Goal: Transaction & Acquisition: Obtain resource

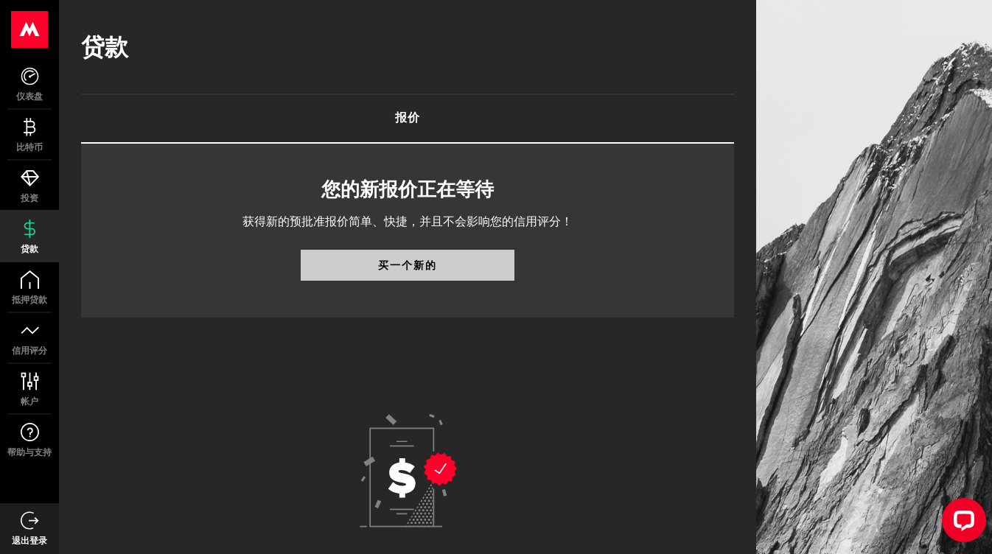
click at [347, 274] on link "买一个新的" at bounding box center [408, 265] width 214 height 31
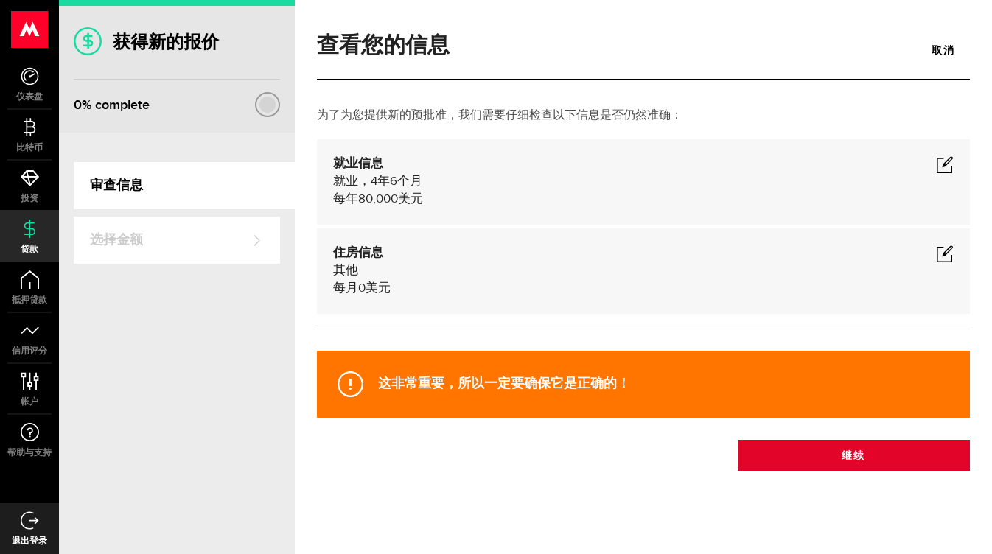
click at [802, 465] on button "继续" at bounding box center [854, 455] width 232 height 31
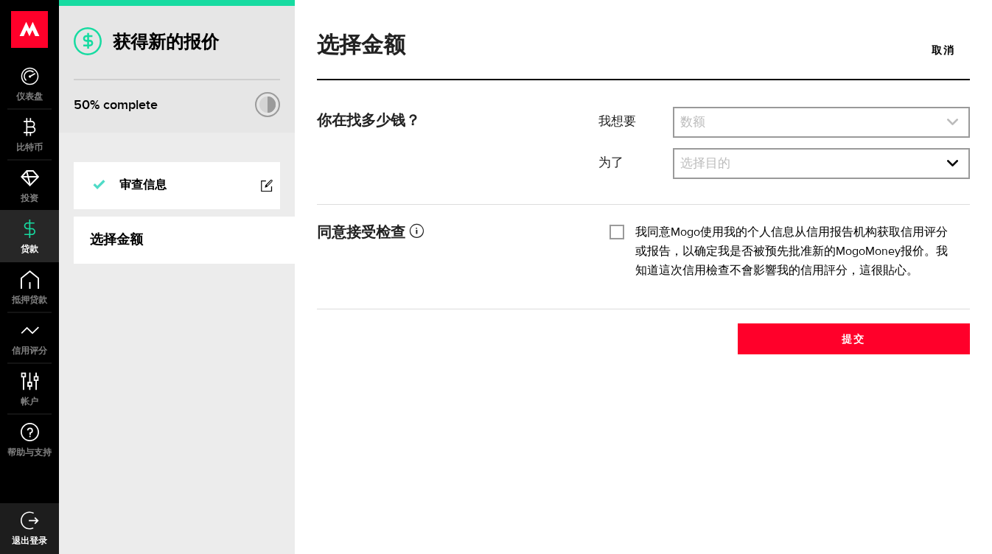
click at [761, 129] on link "展开选择" at bounding box center [821, 122] width 294 height 28
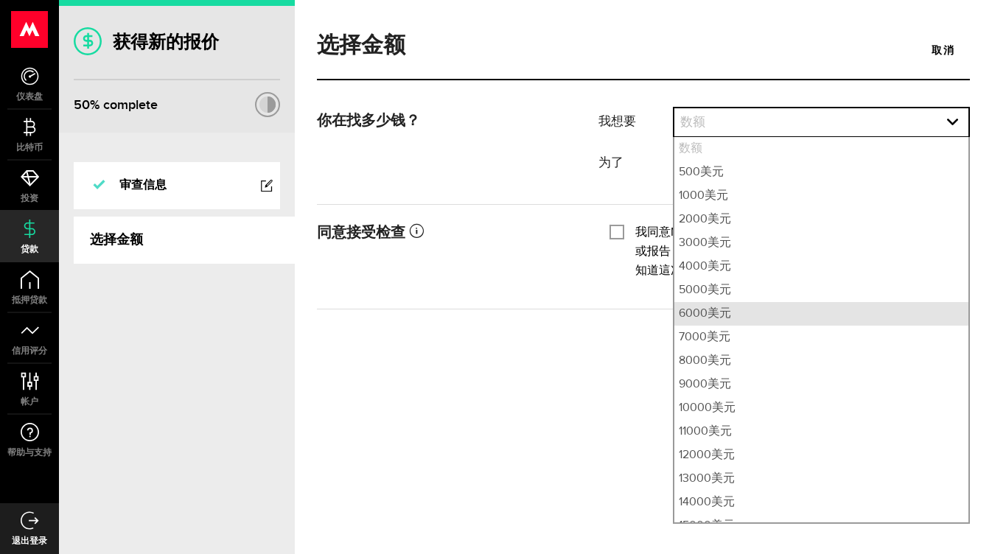
click at [730, 316] on li "6000美元" at bounding box center [821, 314] width 294 height 24
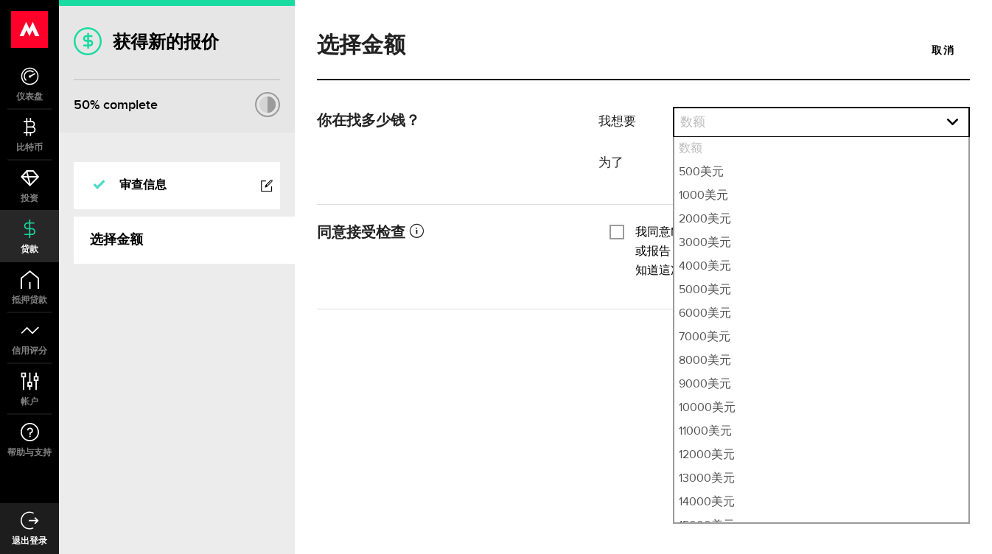
select select "6000"
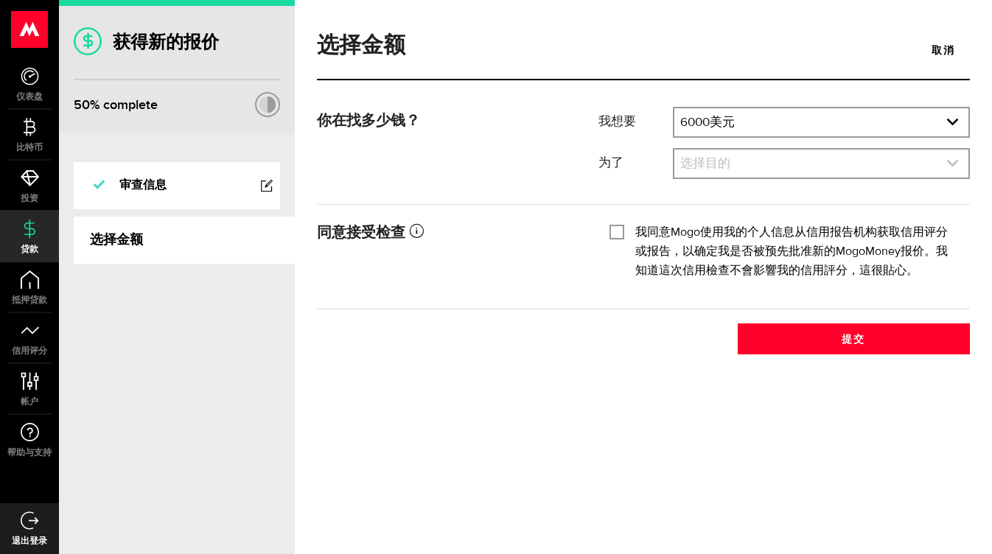
click at [706, 161] on link "展开选择" at bounding box center [821, 164] width 294 height 28
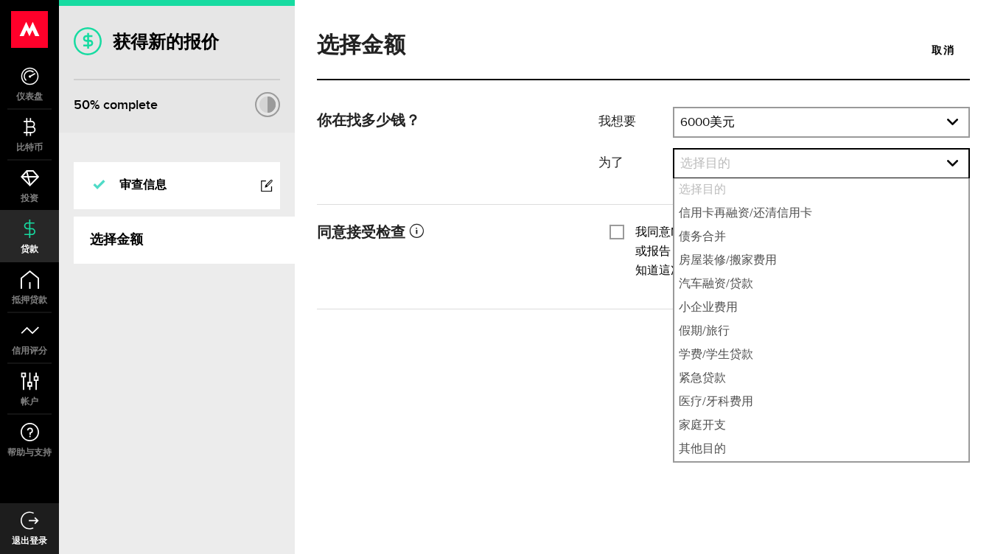
click at [581, 281] on div "同意接受检查 Mogo will obtain the credit reports from Equifax Canada Co., located at …" at bounding box center [643, 256] width 675 height 75
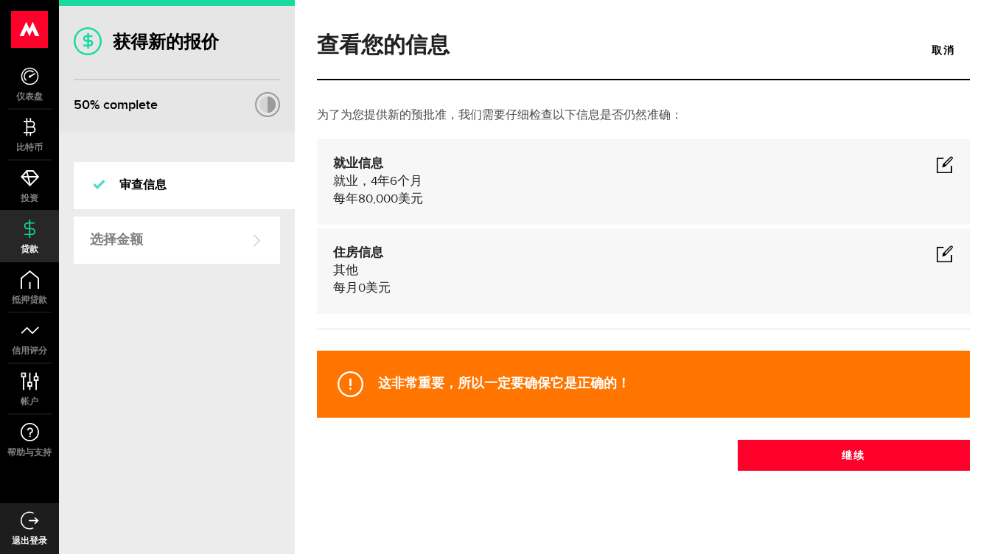
click at [365, 268] on div "住房信息 其他 每月0美元" at bounding box center [643, 271] width 620 height 53
click at [942, 253] on span at bounding box center [945, 254] width 18 height 18
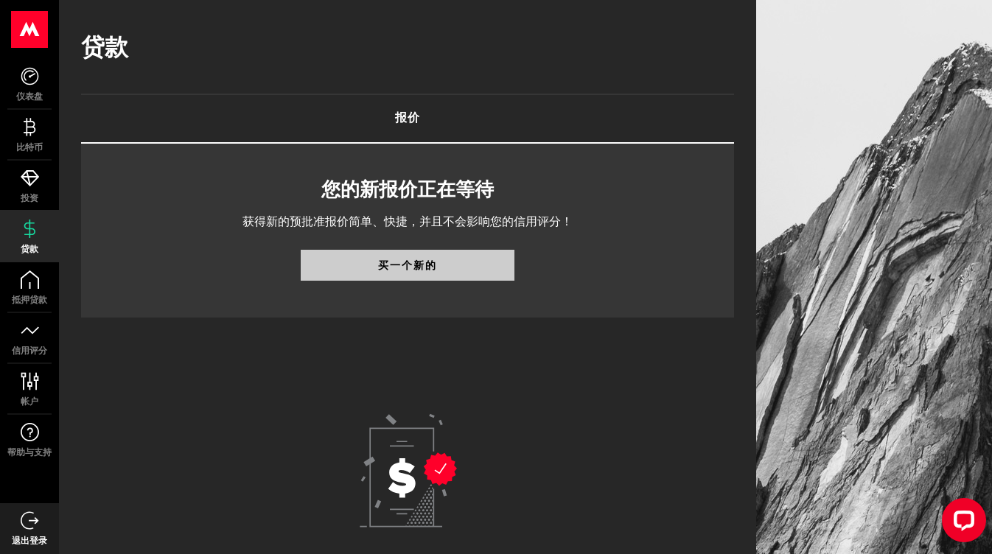
click at [458, 273] on link "买一个新的" at bounding box center [408, 265] width 214 height 31
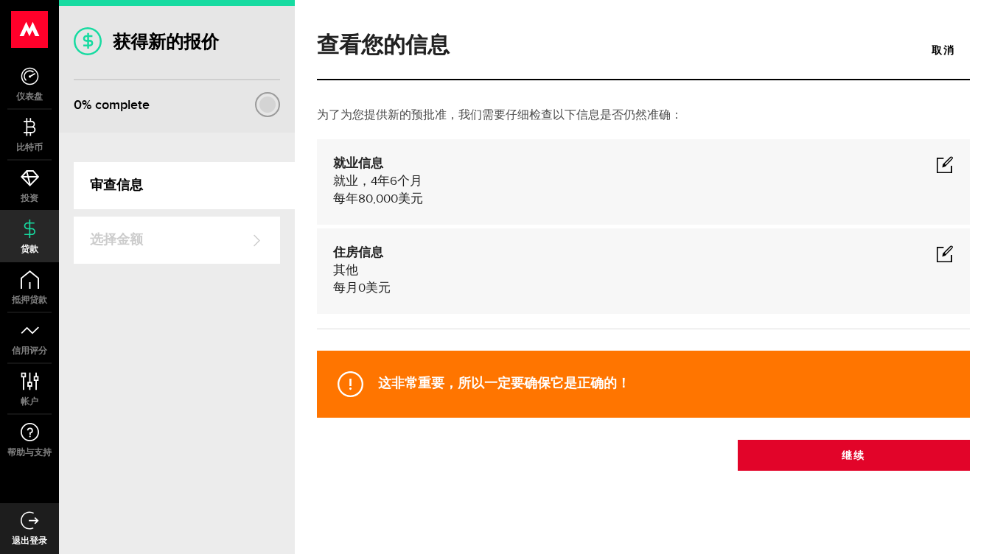
click at [836, 469] on button "继续" at bounding box center [854, 455] width 232 height 31
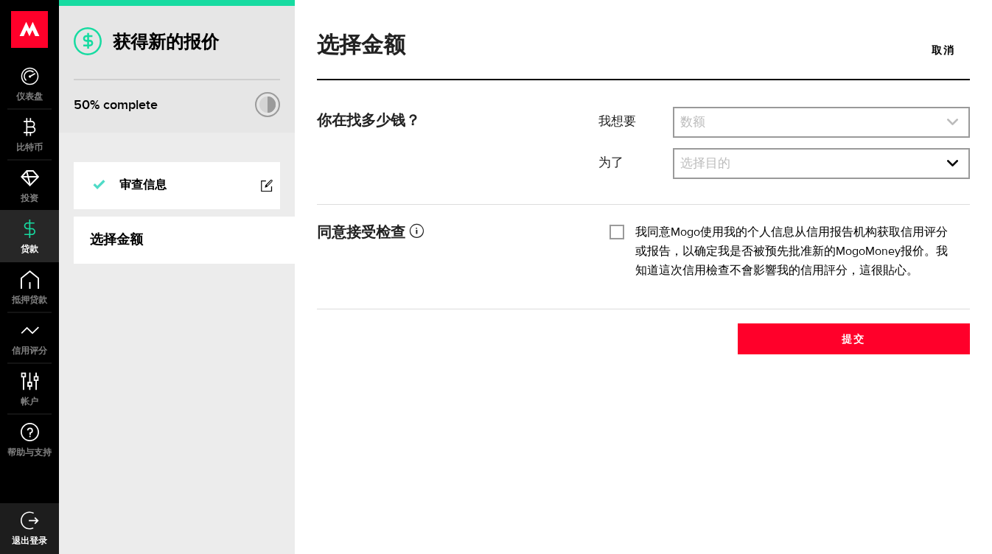
click at [697, 127] on link "展开选择" at bounding box center [821, 122] width 294 height 28
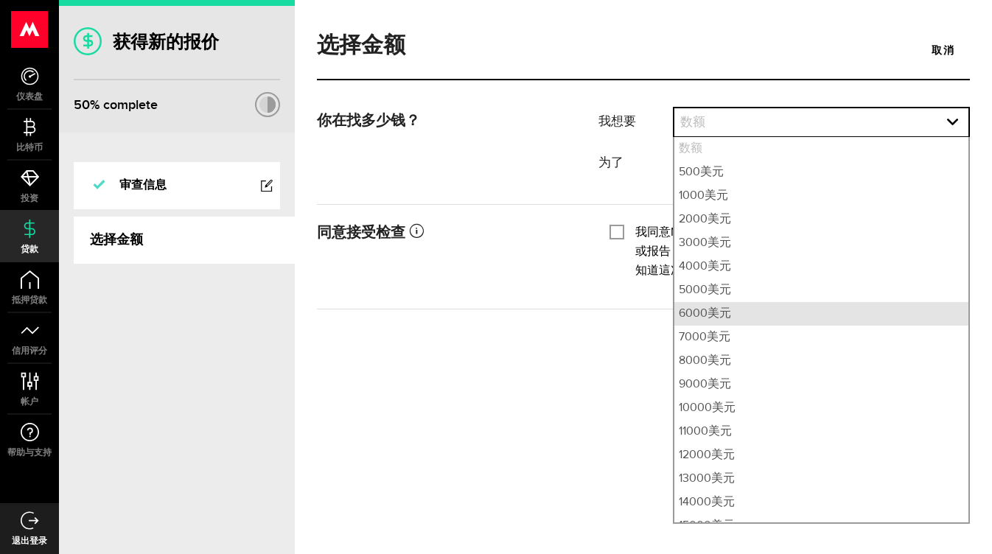
click at [701, 305] on li "6000美元" at bounding box center [821, 314] width 294 height 24
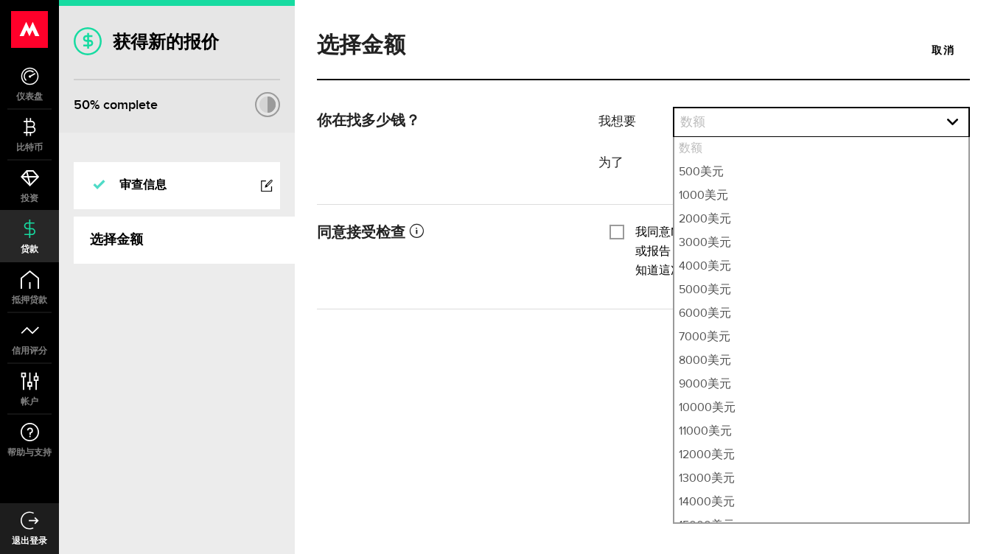
select select "6000"
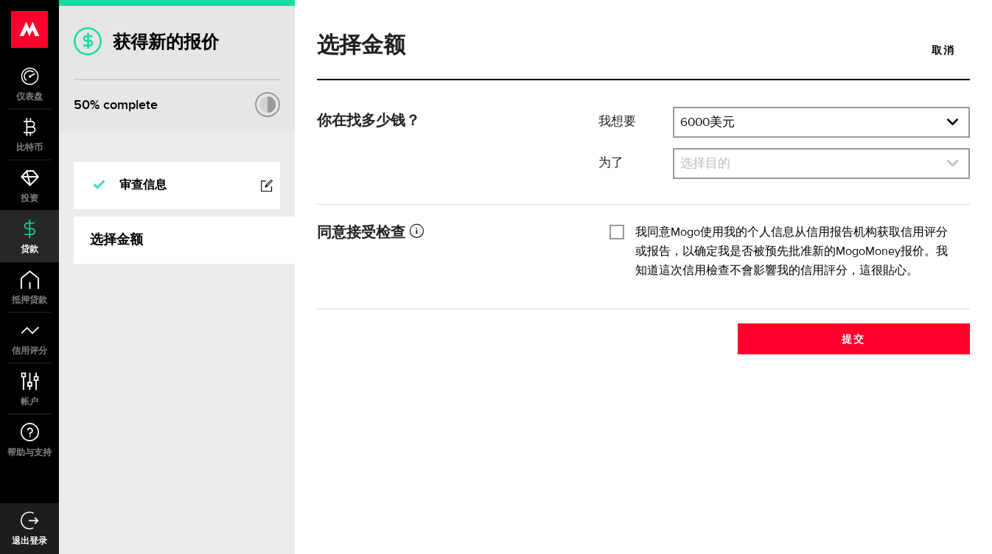
click at [710, 165] on link "展开选择" at bounding box center [821, 164] width 294 height 28
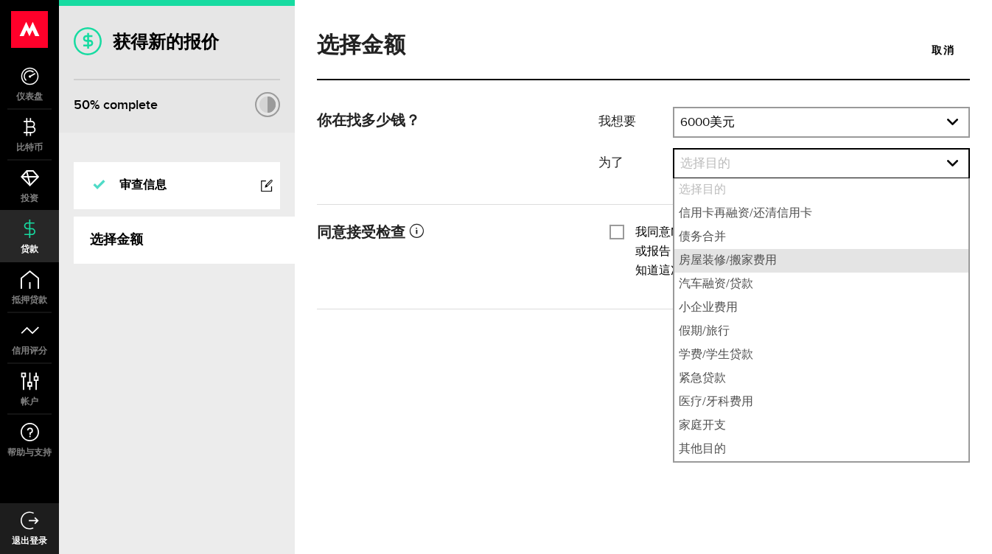
click at [700, 267] on li "房屋装修/搬家费用" at bounding box center [821, 261] width 294 height 24
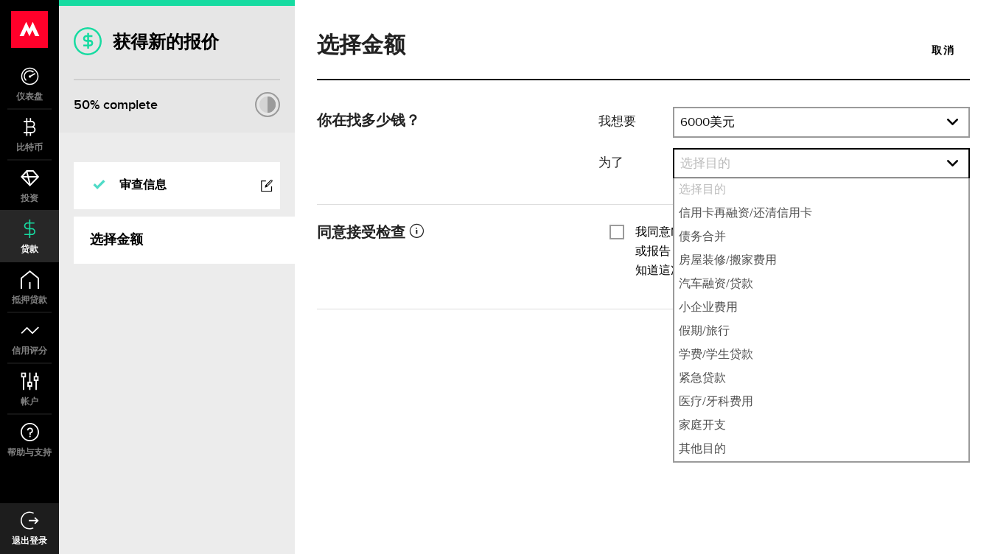
select select "Home Improvements/Moving Expenses"
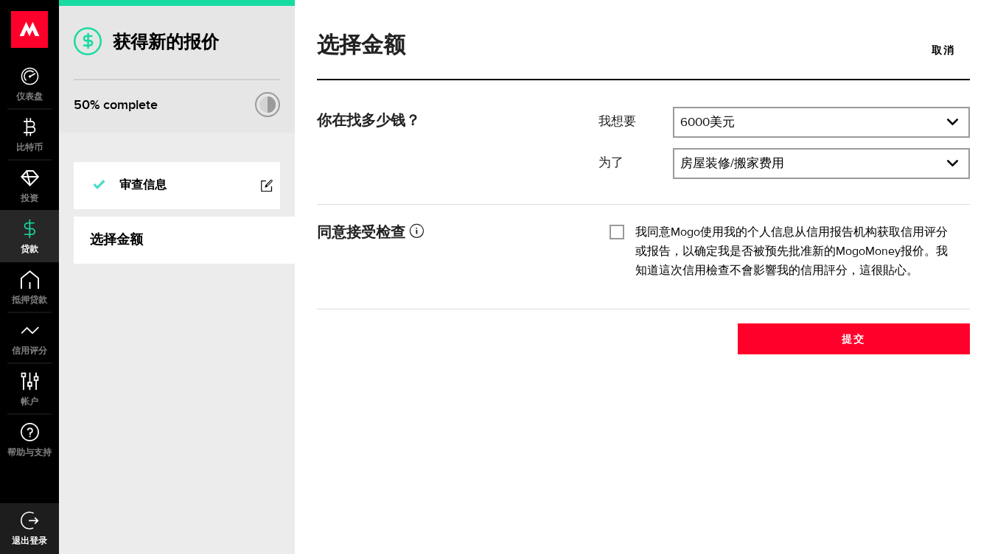
click at [617, 238] on div at bounding box center [617, 232] width 12 height 12
checkbox input "true"
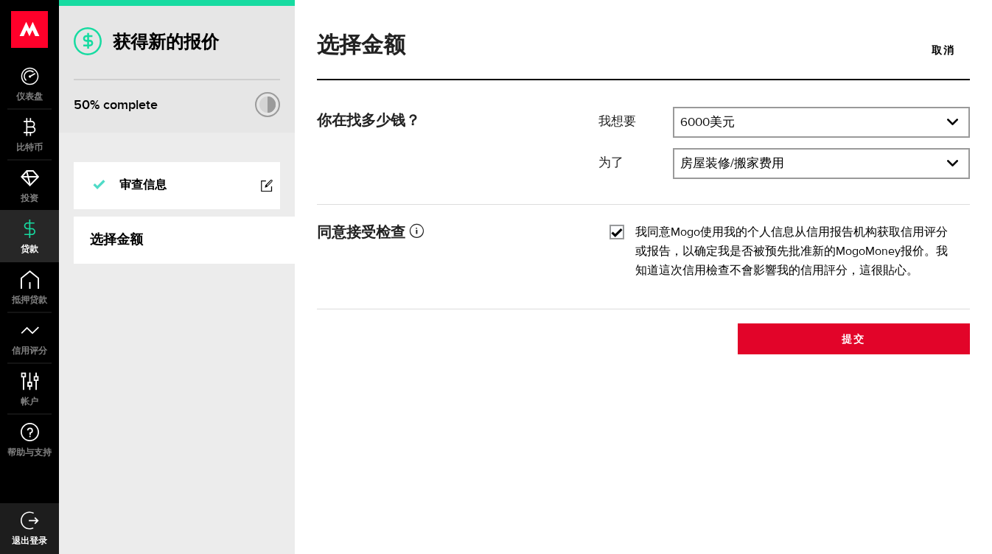
click at [807, 346] on button "提交" at bounding box center [854, 338] width 232 height 31
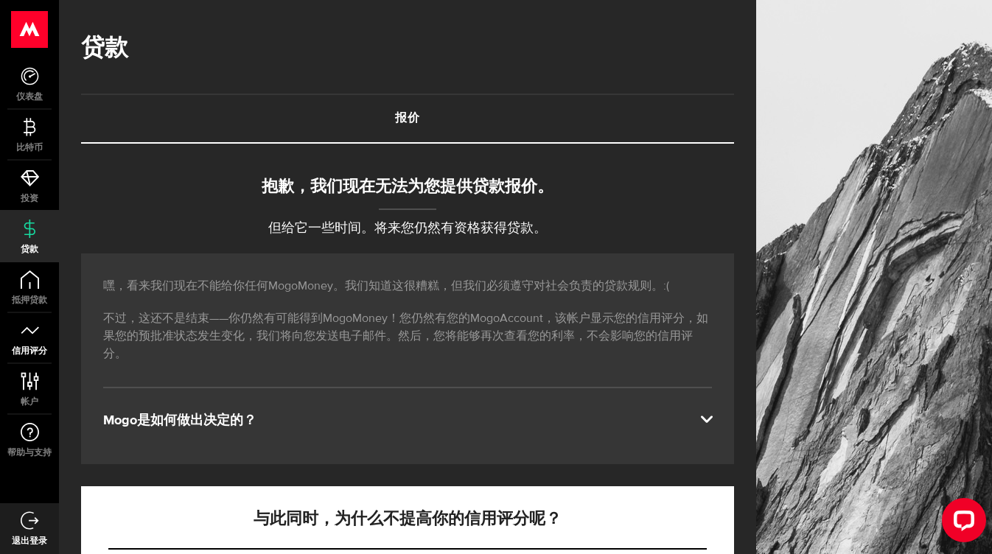
click at [37, 352] on span "信用评分" at bounding box center [29, 351] width 59 height 9
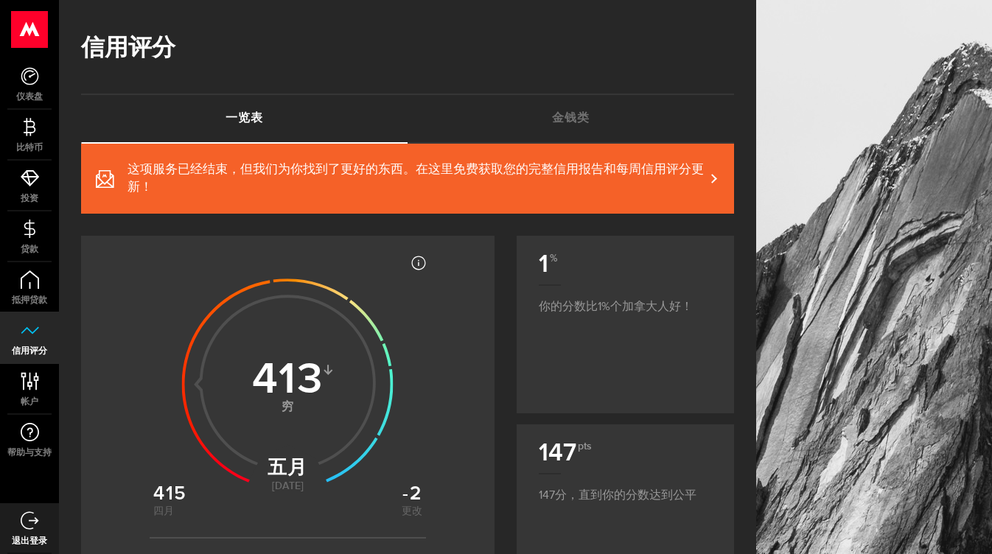
click at [236, 383] on use at bounding box center [287, 383] width 211 height 211
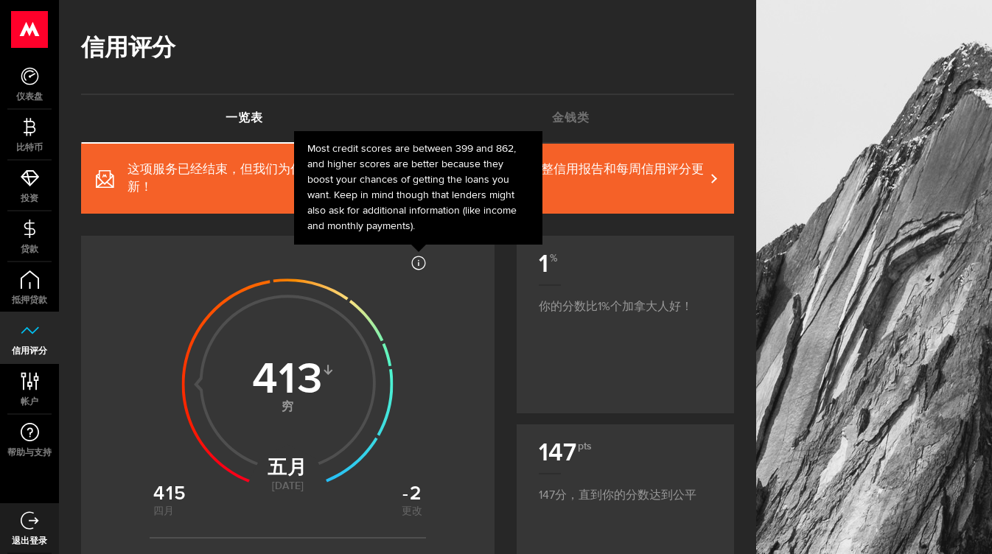
click at [421, 265] on icon at bounding box center [418, 263] width 15 height 15
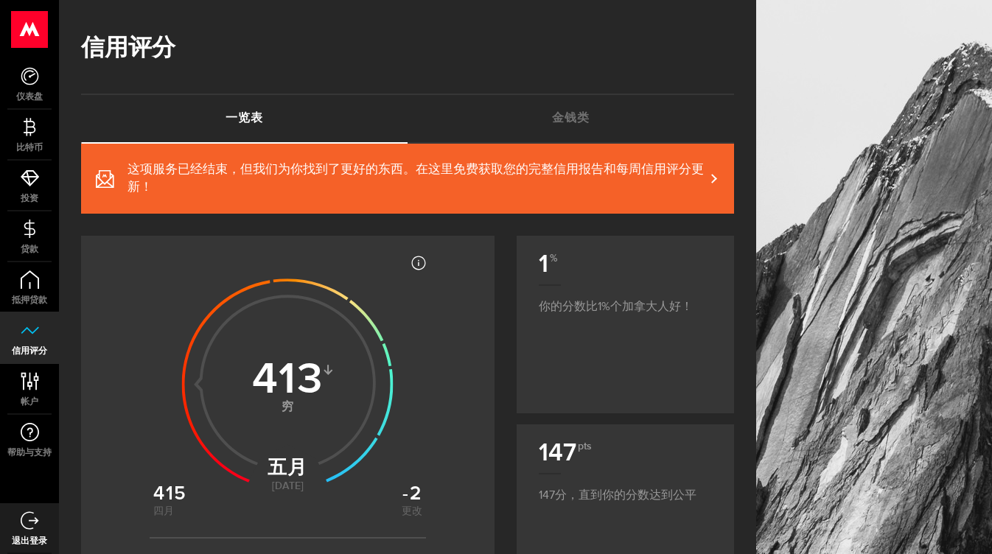
click at [270, 340] on use at bounding box center [287, 383] width 211 height 211
click at [29, 88] on link "仪表盘" at bounding box center [29, 84] width 59 height 50
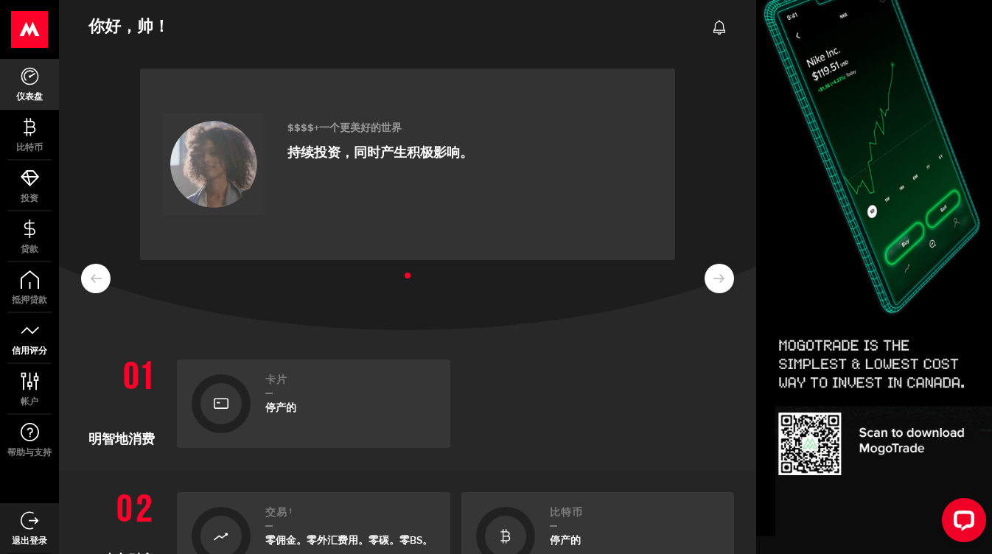
click at [25, 343] on link "信用评分" at bounding box center [29, 338] width 59 height 50
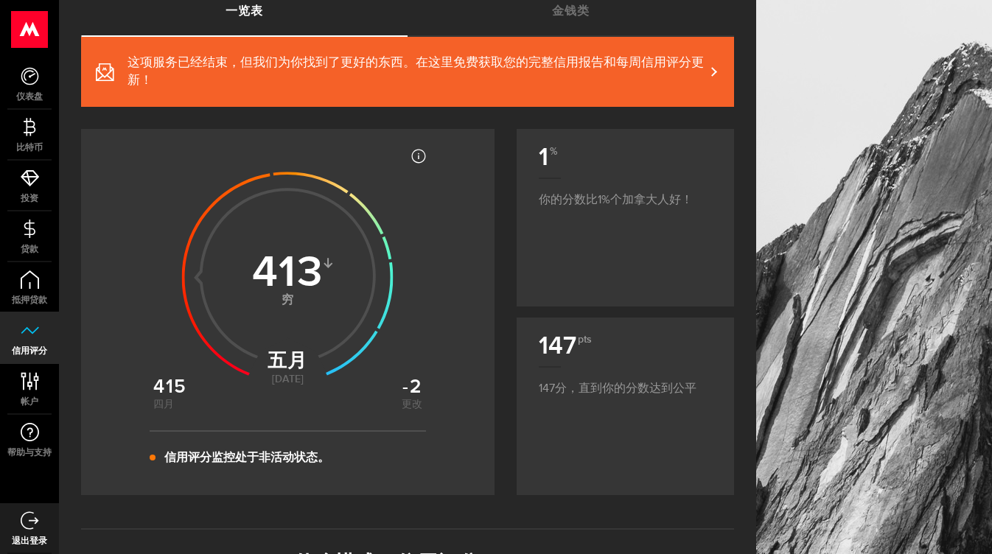
scroll to position [107, 0]
click at [169, 400] on icon at bounding box center [287, 273] width 269 height 269
click at [170, 400] on icon at bounding box center [287, 273] width 269 height 269
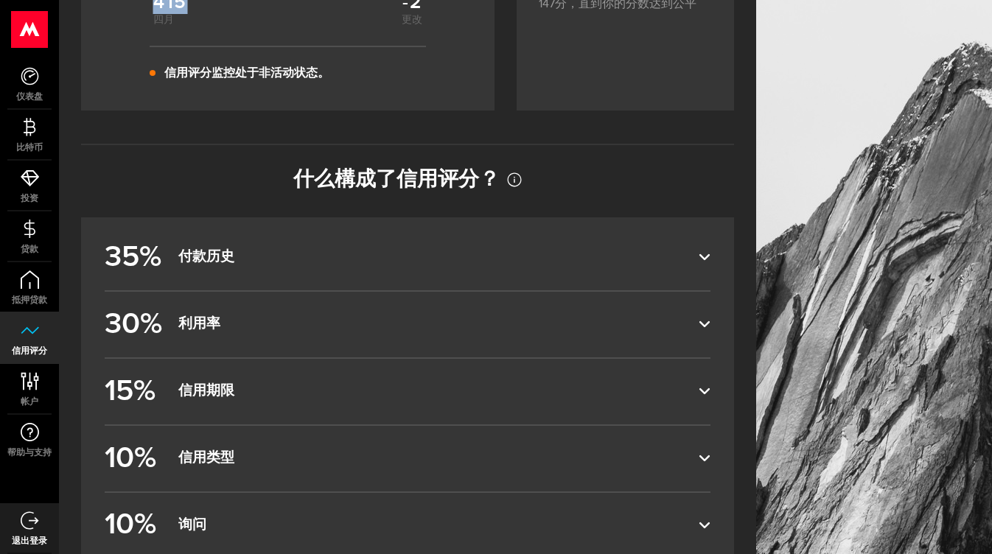
scroll to position [495, 0]
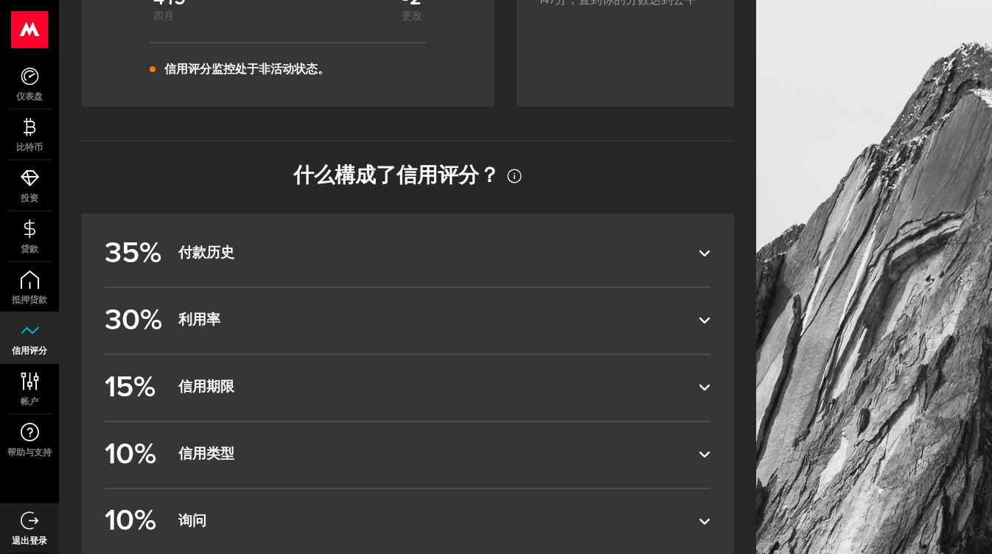
click at [233, 251] on dfn "付款历史" at bounding box center [438, 254] width 520 height 18
click at [0, 0] on input "35% 付款历史" at bounding box center [0, 0] width 0 height 0
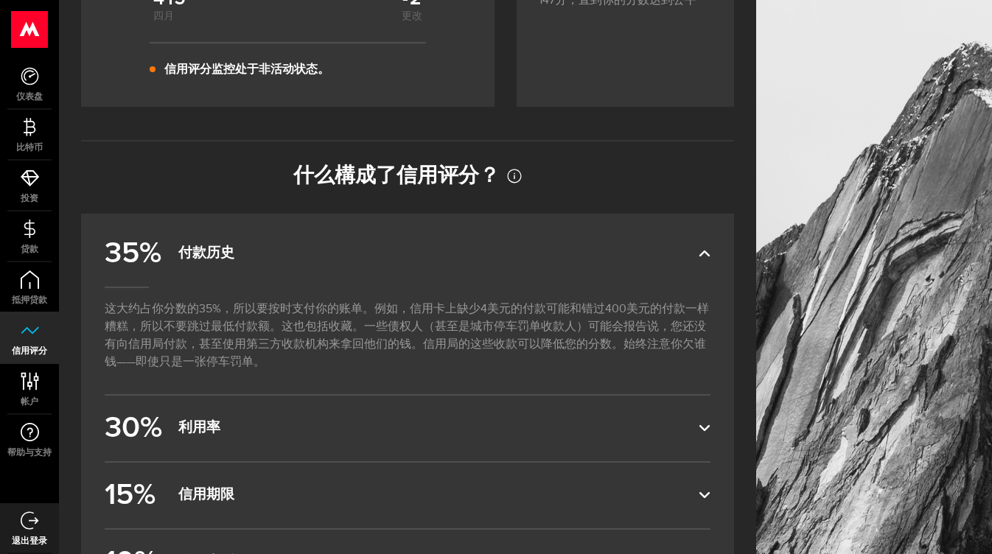
click at [233, 251] on dfn "付款历史" at bounding box center [438, 254] width 520 height 18
click at [0, 0] on input "35% 付款历史" at bounding box center [0, 0] width 0 height 0
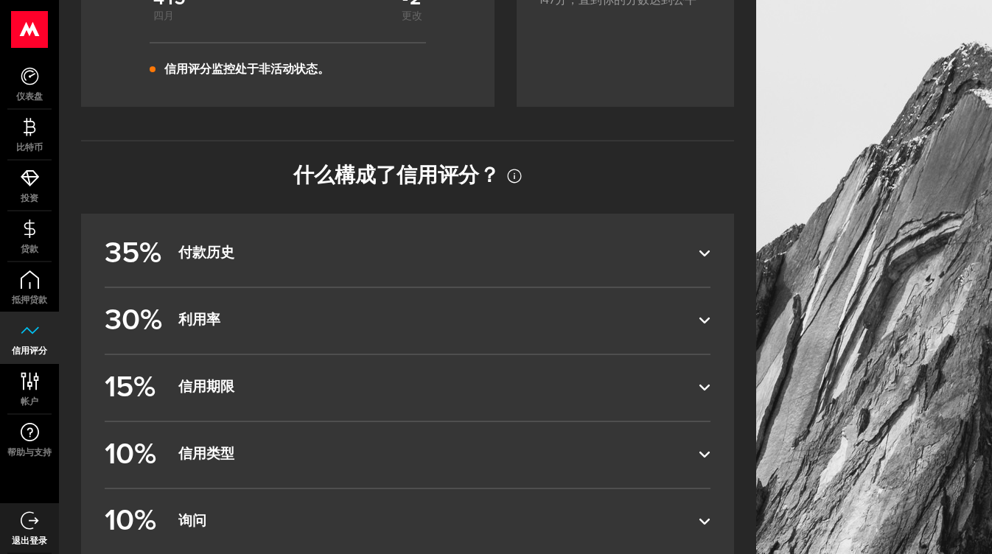
click at [233, 251] on dfn "付款历史" at bounding box center [438, 254] width 520 height 18
click at [0, 0] on input "35% 付款历史" at bounding box center [0, 0] width 0 height 0
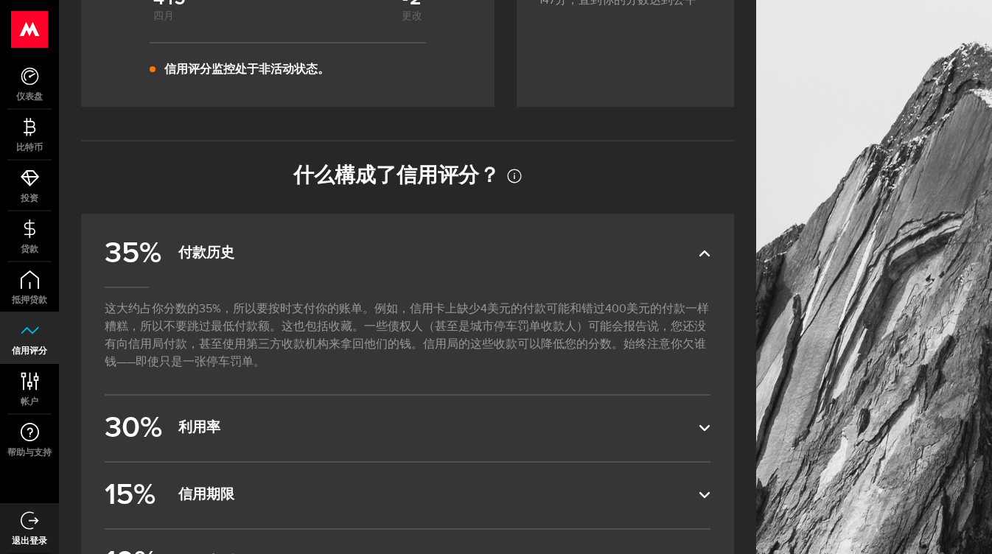
click at [233, 251] on dfn "付款历史" at bounding box center [438, 254] width 520 height 18
click at [0, 0] on input "35% 付款历史" at bounding box center [0, 0] width 0 height 0
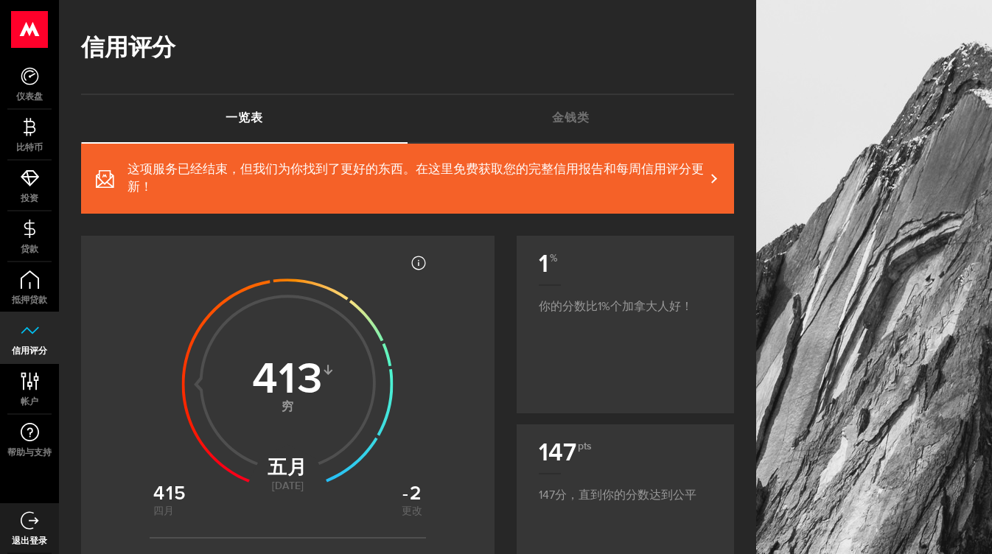
scroll to position [0, 0]
